Goal: Task Accomplishment & Management: Manage account settings

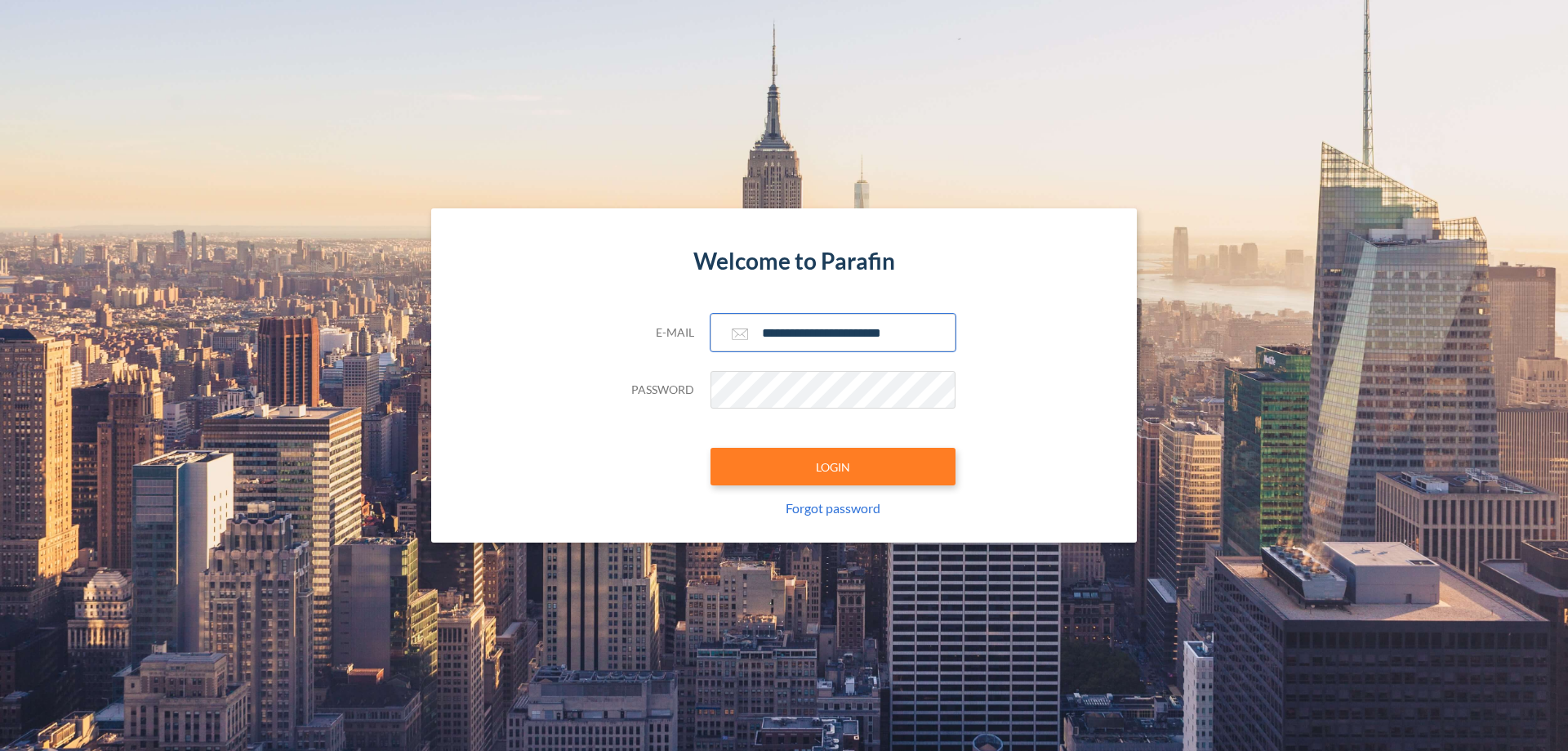
type input "**********"
click at [833, 466] on button "LOGIN" at bounding box center [833, 466] width 245 height 37
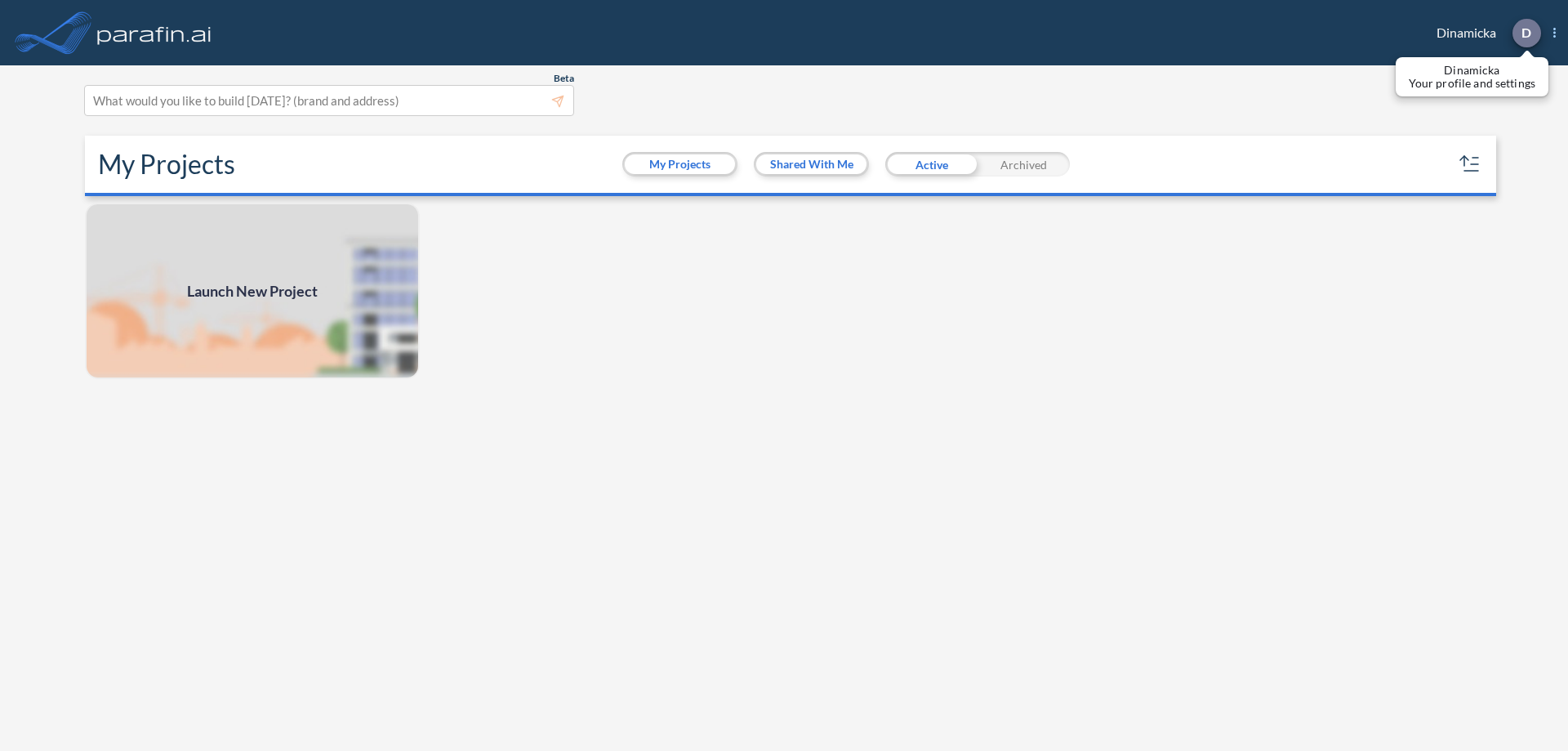
click at [1526, 32] on p "D" at bounding box center [1526, 32] width 10 height 15
